Goal: Task Accomplishment & Management: Use online tool/utility

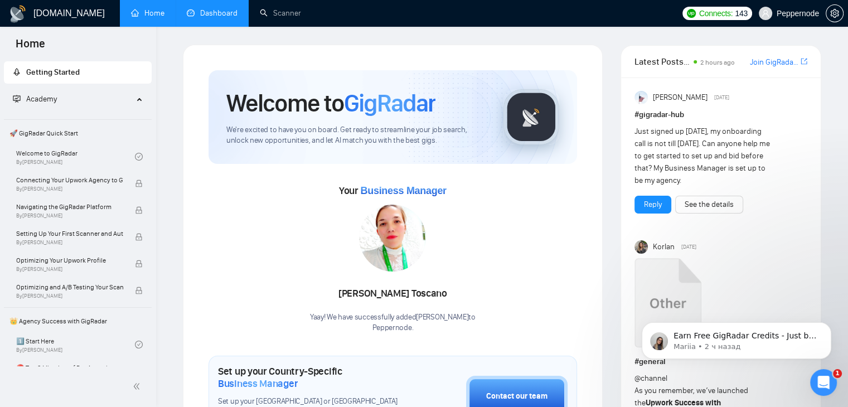
click at [203, 8] on link "Dashboard" at bounding box center [212, 12] width 51 height 9
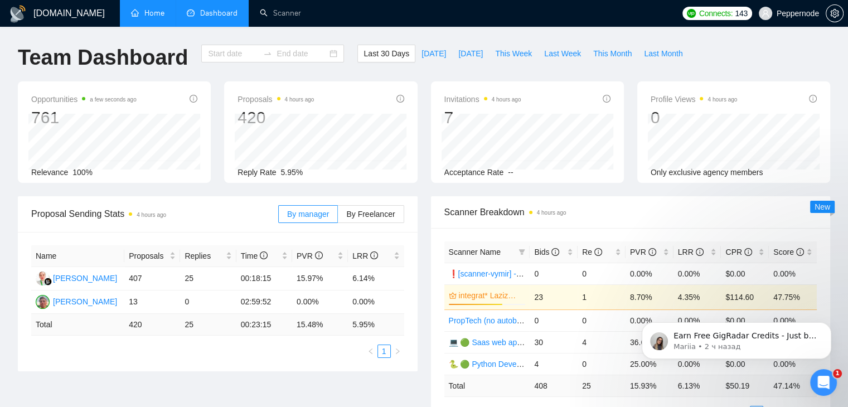
type input "[DATE]"
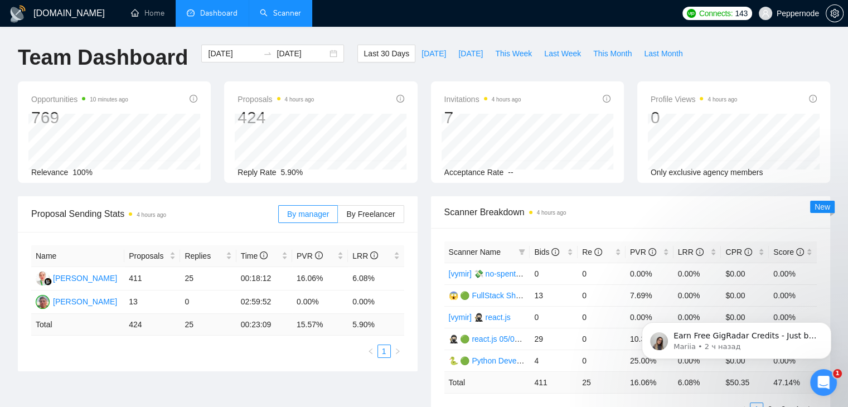
click at [290, 11] on link "Scanner" at bounding box center [280, 12] width 41 height 9
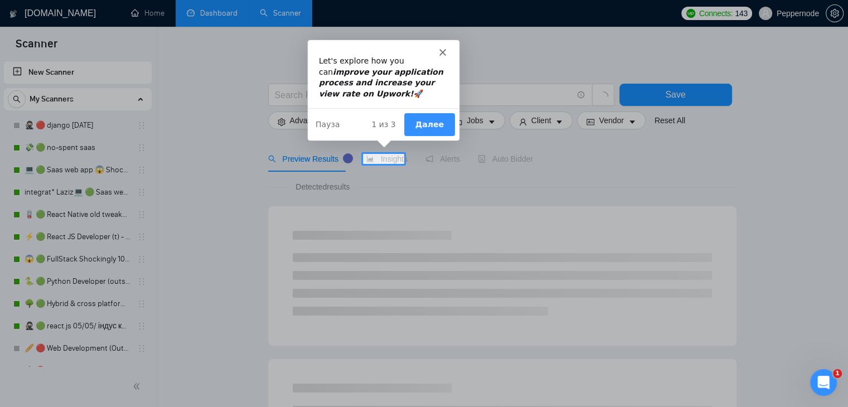
click at [442, 51] on polygon "Закрыть" at bounding box center [442, 51] width 7 height 7
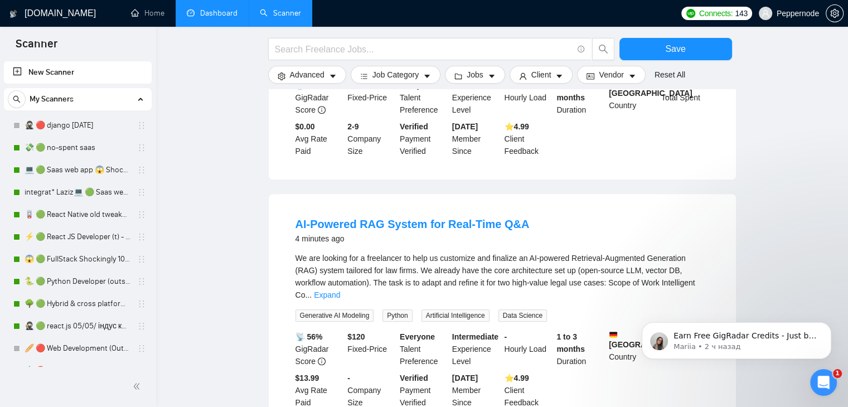
scroll to position [1122, 0]
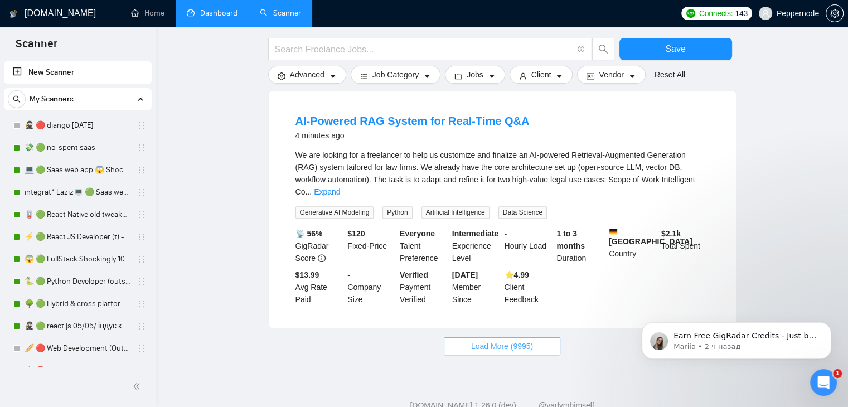
click at [500, 340] on span "Load More (9995)" at bounding box center [502, 346] width 62 height 12
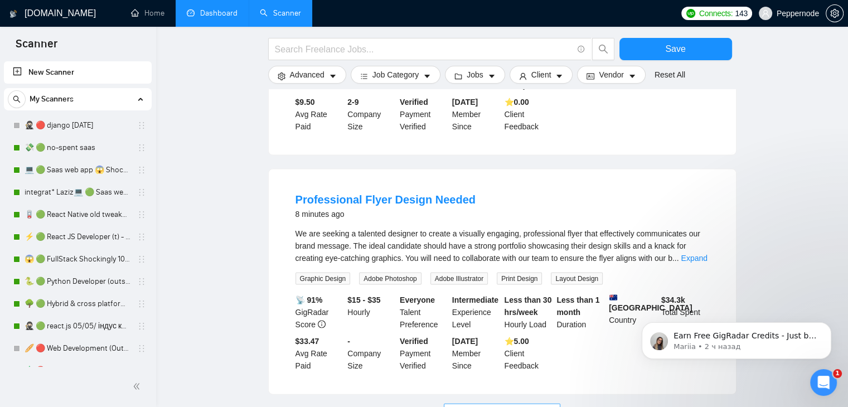
scroll to position [2333, 0]
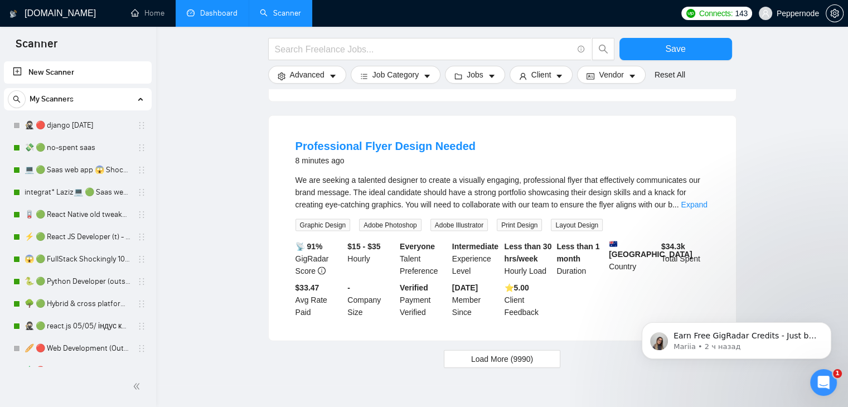
click at [219, 14] on link "Dashboard" at bounding box center [212, 12] width 51 height 9
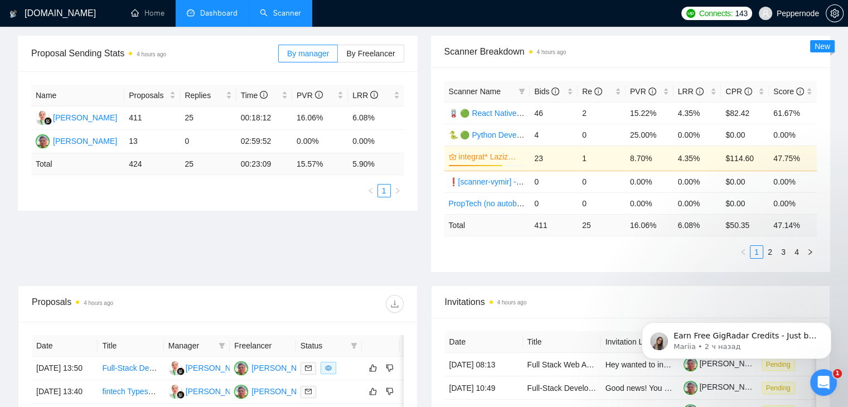
scroll to position [161, 0]
